Goal: Navigation & Orientation: Find specific page/section

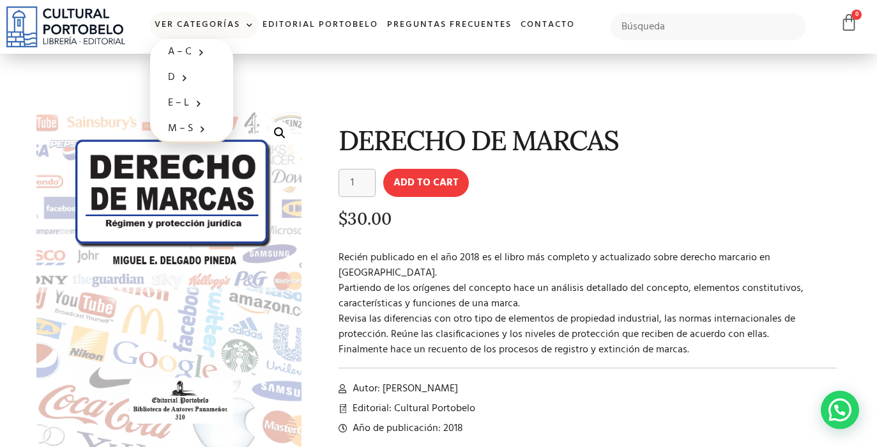
click at [232, 27] on link "Ver Categorías" at bounding box center [204, 25] width 108 height 27
click at [231, 29] on link "Ver Categorías" at bounding box center [204, 25] width 108 height 27
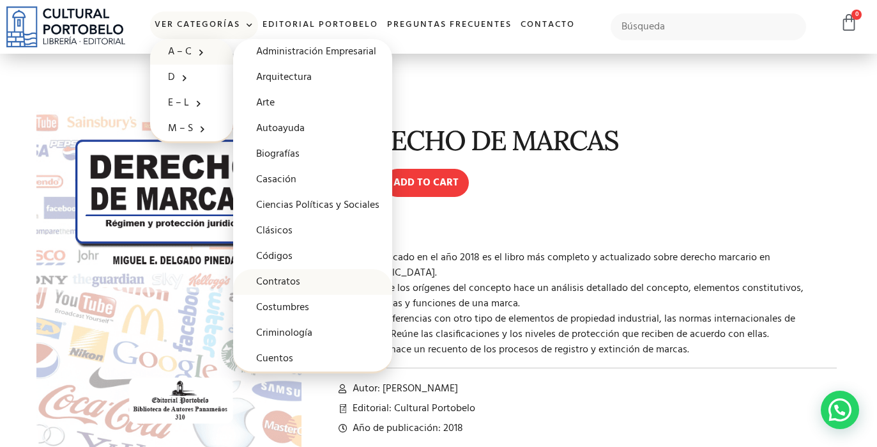
click at [307, 286] on link "Contratos" at bounding box center [312, 282] width 159 height 26
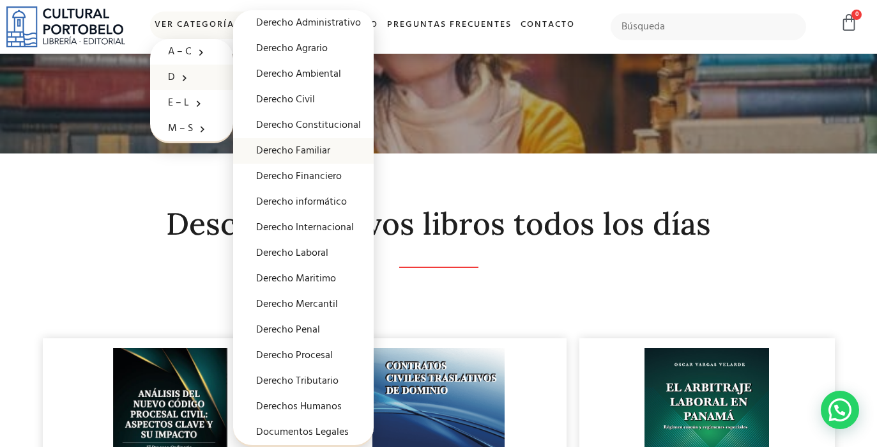
scroll to position [54, 0]
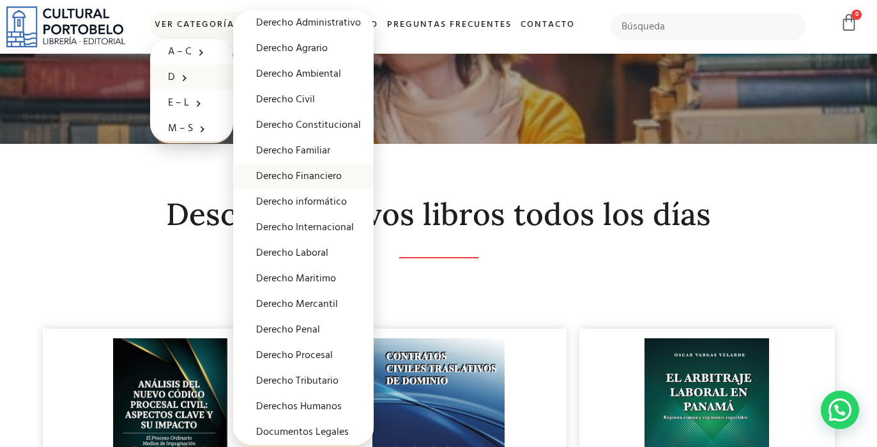
click at [315, 176] on link "Derecho Financiero" at bounding box center [303, 177] width 141 height 26
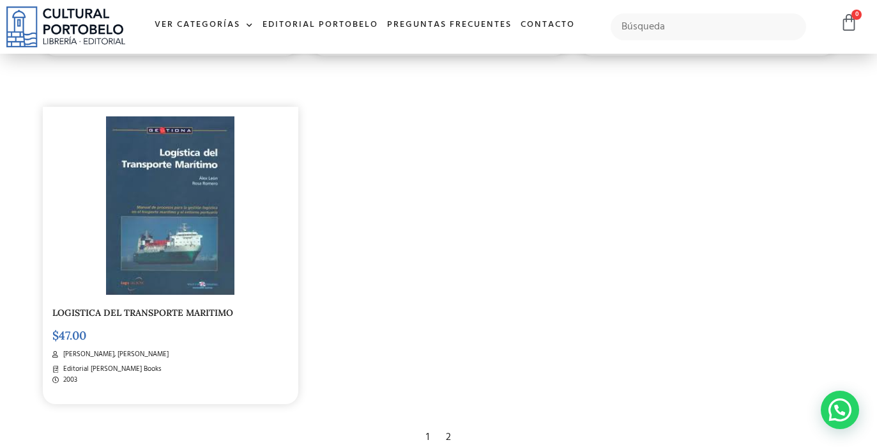
scroll to position [2100, 0]
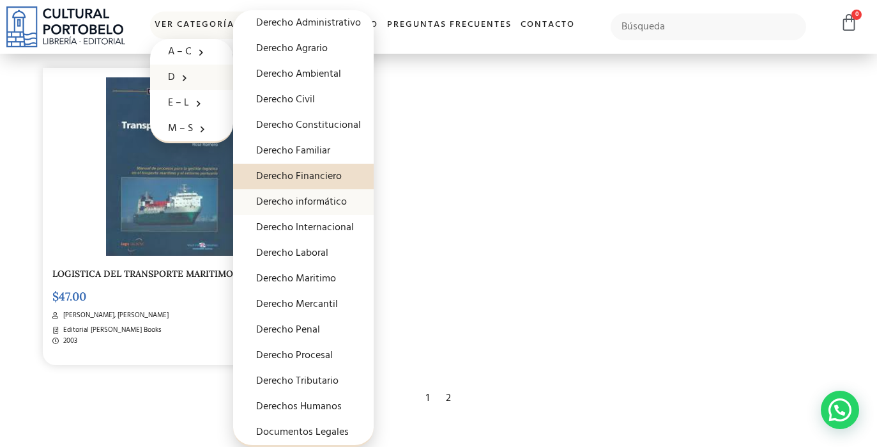
click at [324, 193] on link "Derecho informático" at bounding box center [303, 202] width 141 height 26
